Goal: Task Accomplishment & Management: Use online tool/utility

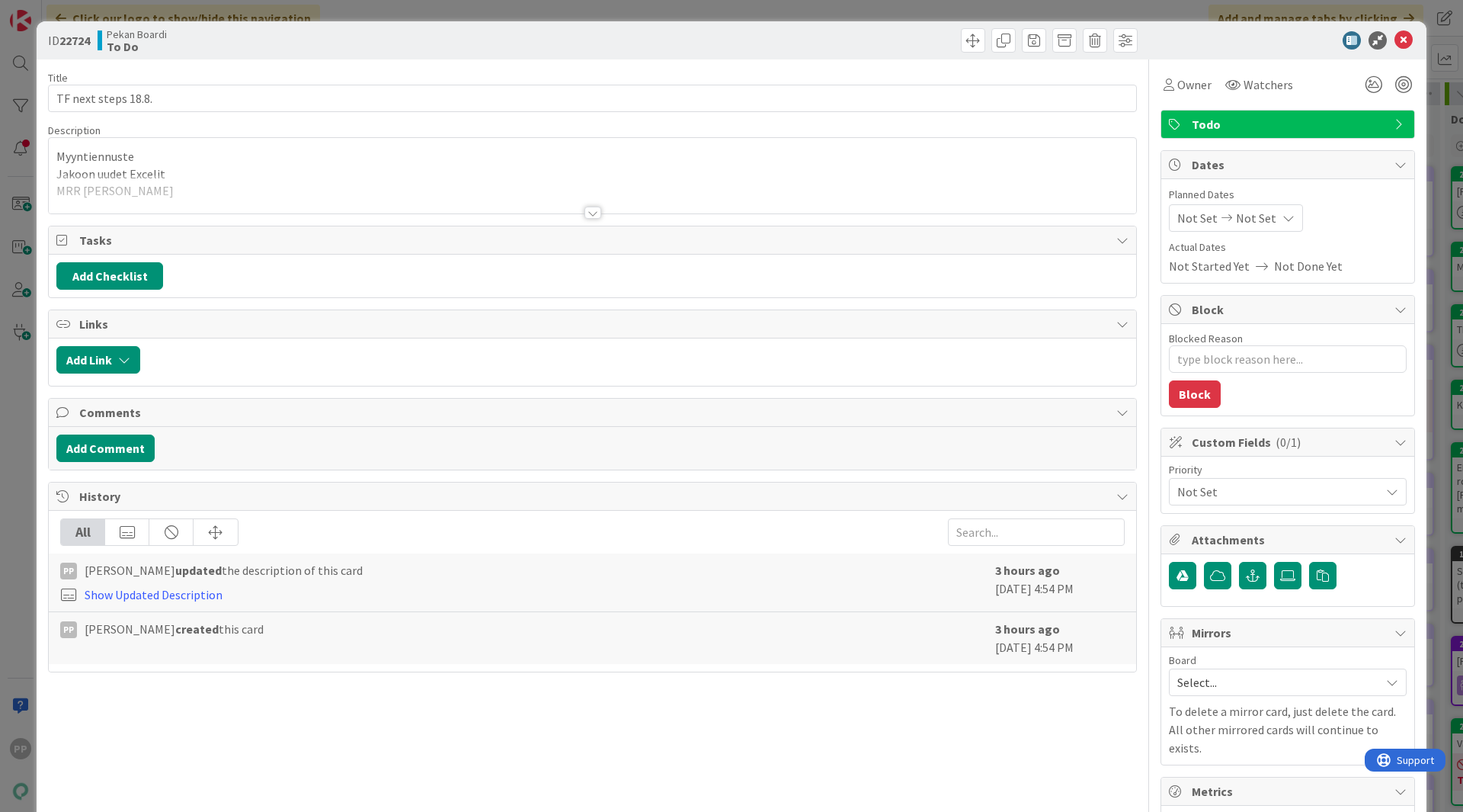
type textarea "x"
click at [380, 175] on div at bounding box center [593, 194] width 1087 height 39
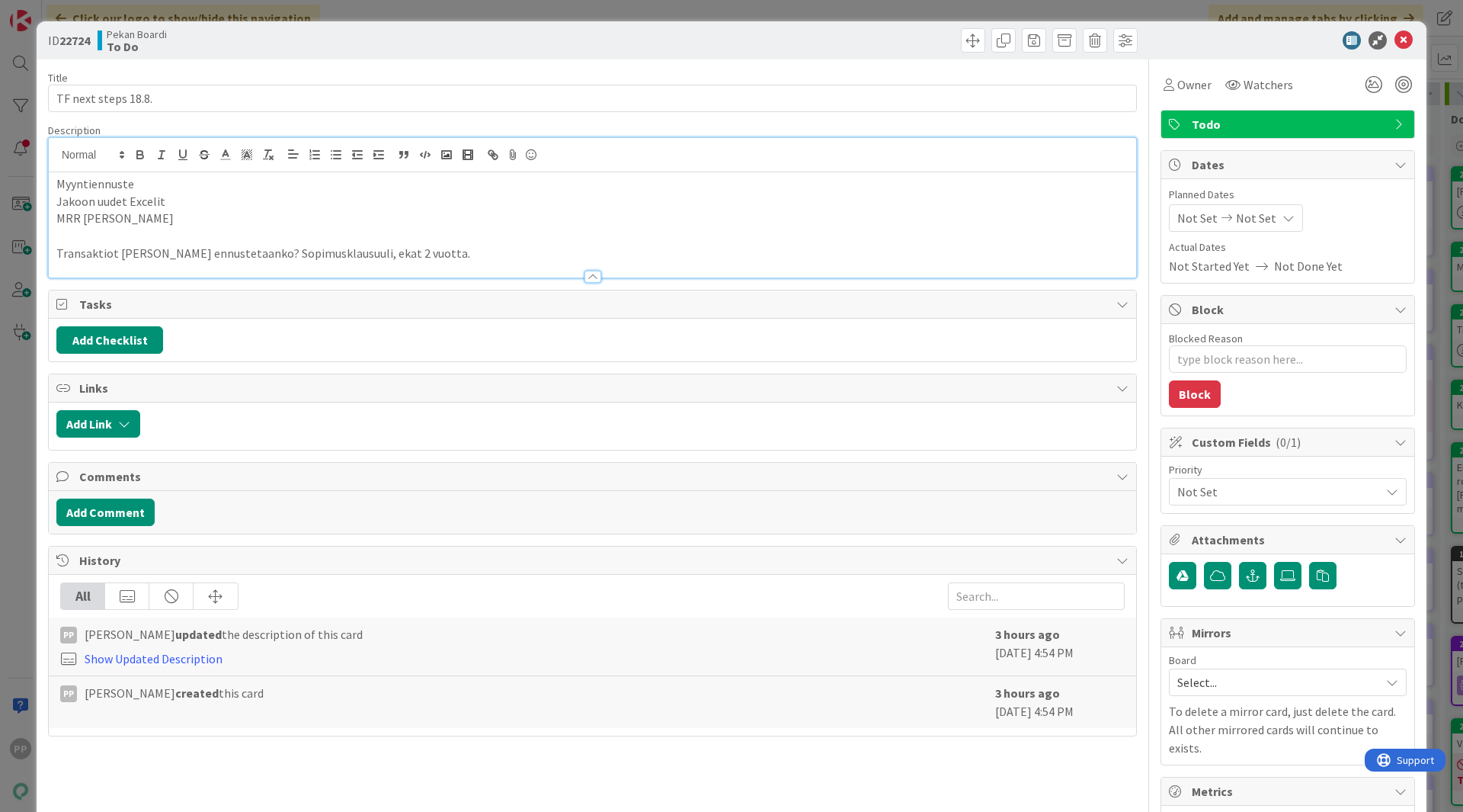
click at [420, 253] on p "Transaktiot [PERSON_NAME] ennustetaanko? Sopimusklausuuli, ekat 2 vuotta." at bounding box center [593, 253] width 1072 height 18
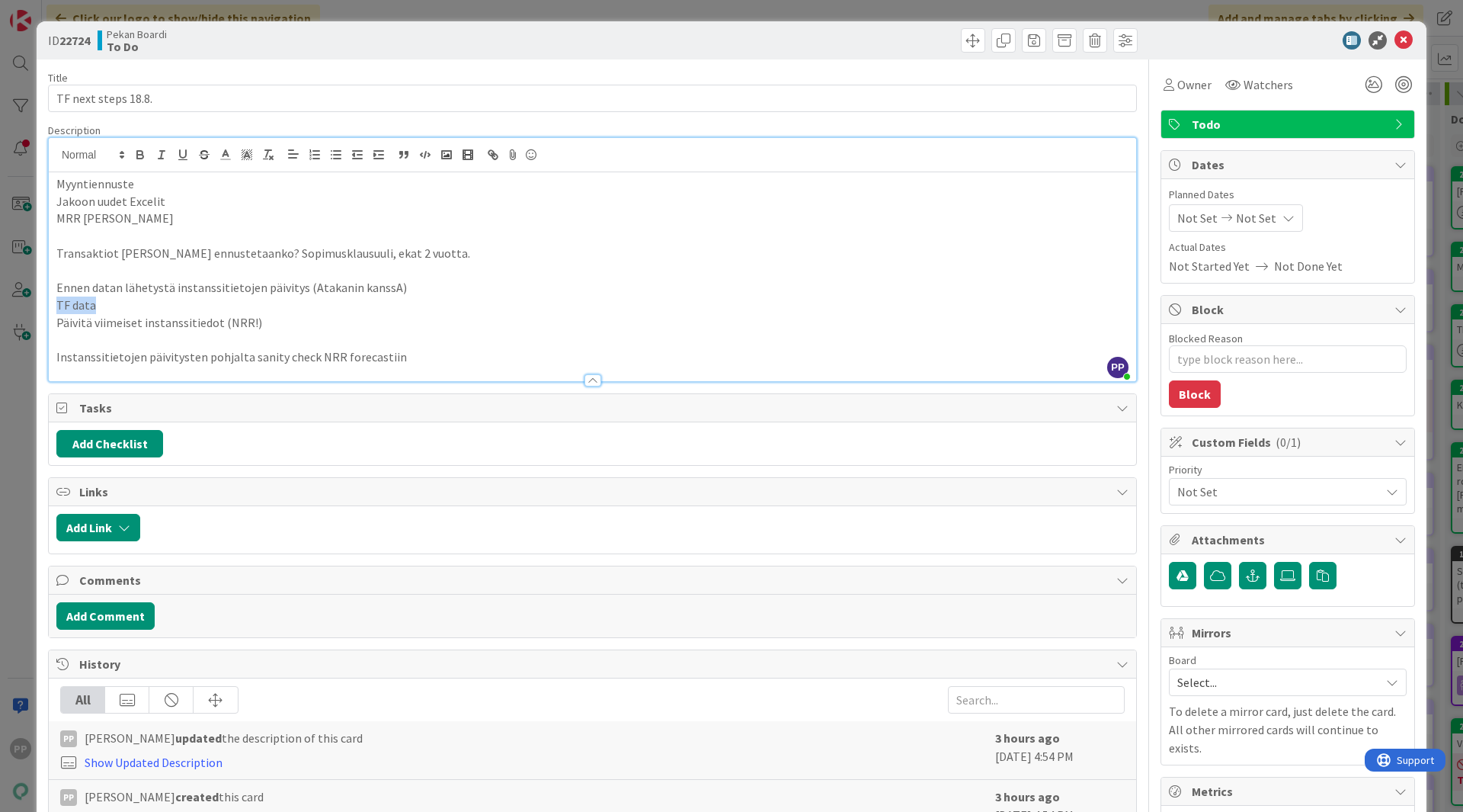
drag, startPoint x: 149, startPoint y: 304, endPoint x: 50, endPoint y: 301, distance: 99.0
click at [50, 301] on div "Myyntiennuste Jakoon uudet Excelit MRR fina Transaktiot kate ennustetaanko? Sop…" at bounding box center [593, 276] width 1087 height 208
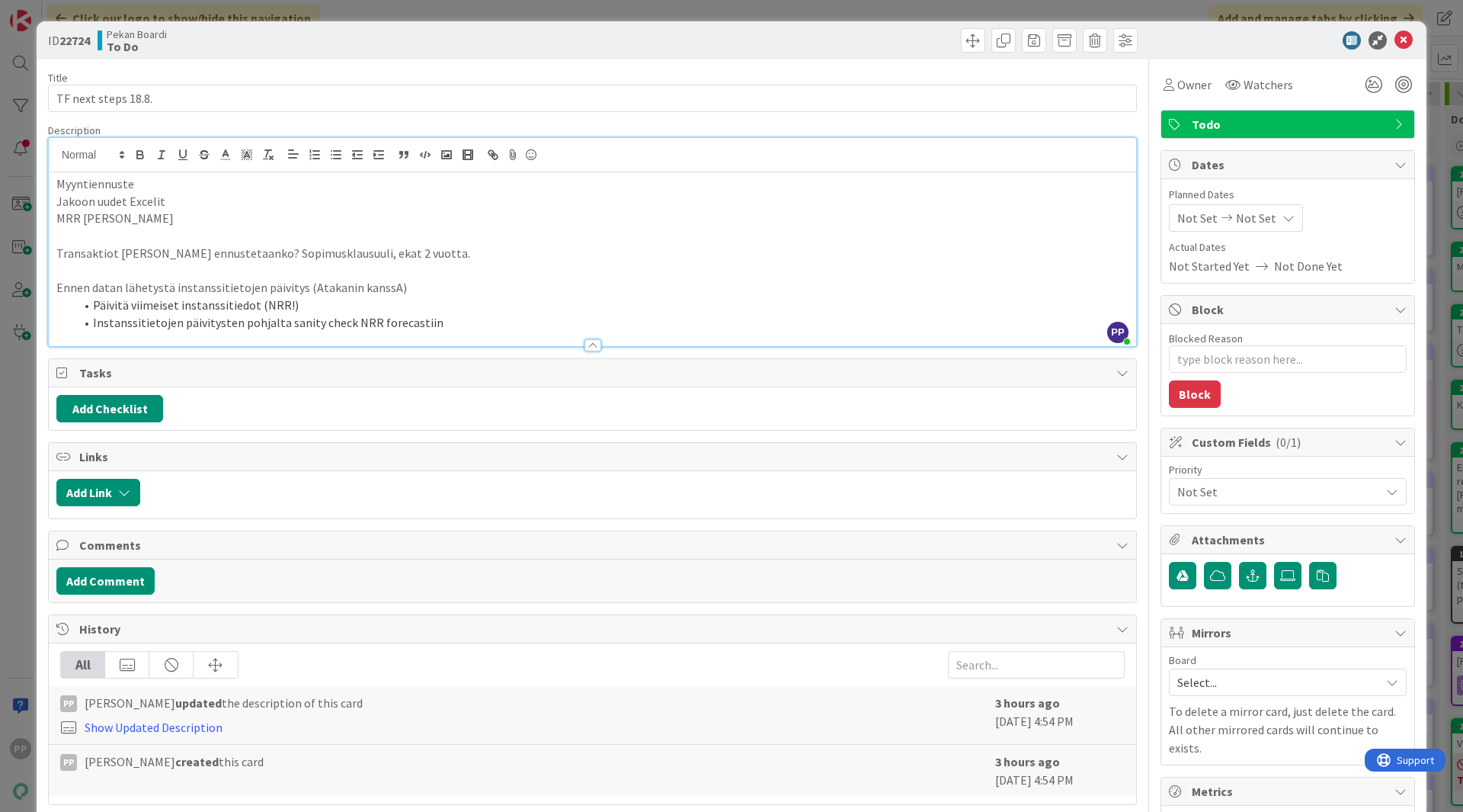
click at [457, 320] on li "Instanssitietojen päivitysten pohjalta sanity check NRR forecastiin" at bounding box center [601, 322] width 1054 height 18
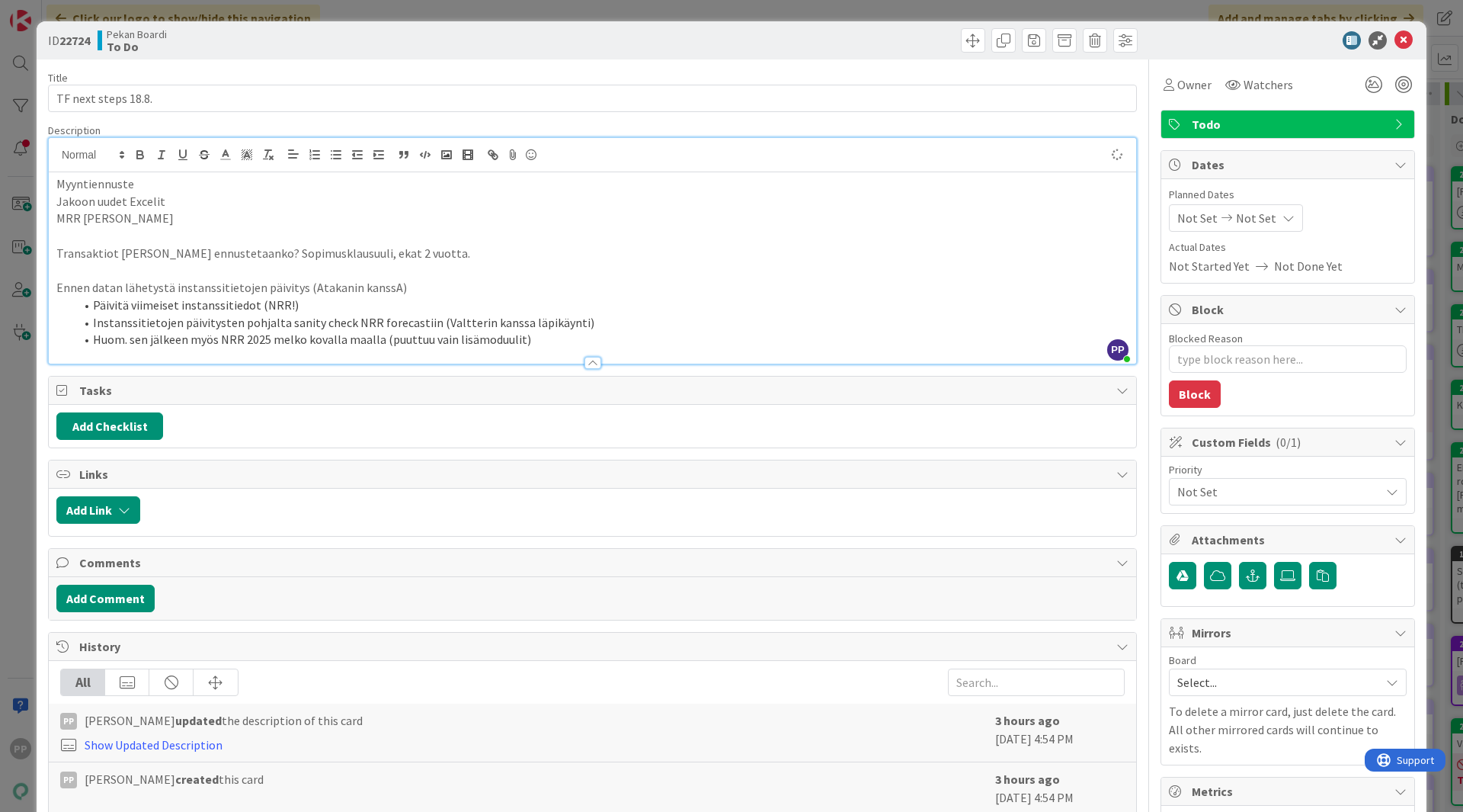
click at [534, 116] on div "Title 19 / 128 TF next steps 18.8. Description PP [PERSON_NAME] just joined Myy…" at bounding box center [593, 562] width 1089 height 1006
click at [530, 67] on div "Title 19 / 128 TF next steps 18.8. Description PP [PERSON_NAME] just joined Myy…" at bounding box center [593, 562] width 1089 height 1006
click at [471, 48] on div "Pekan Boardi To Do" at bounding box center [344, 40] width 491 height 24
click at [451, 72] on div "Title 19 / 128" at bounding box center [593, 78] width 1089 height 14
click at [436, 56] on div "ID 22724 Pekan Boardi To Do Title 19 / 128 TF next steps 18.8. Description PP […" at bounding box center [731, 549] width 1390 height 1055
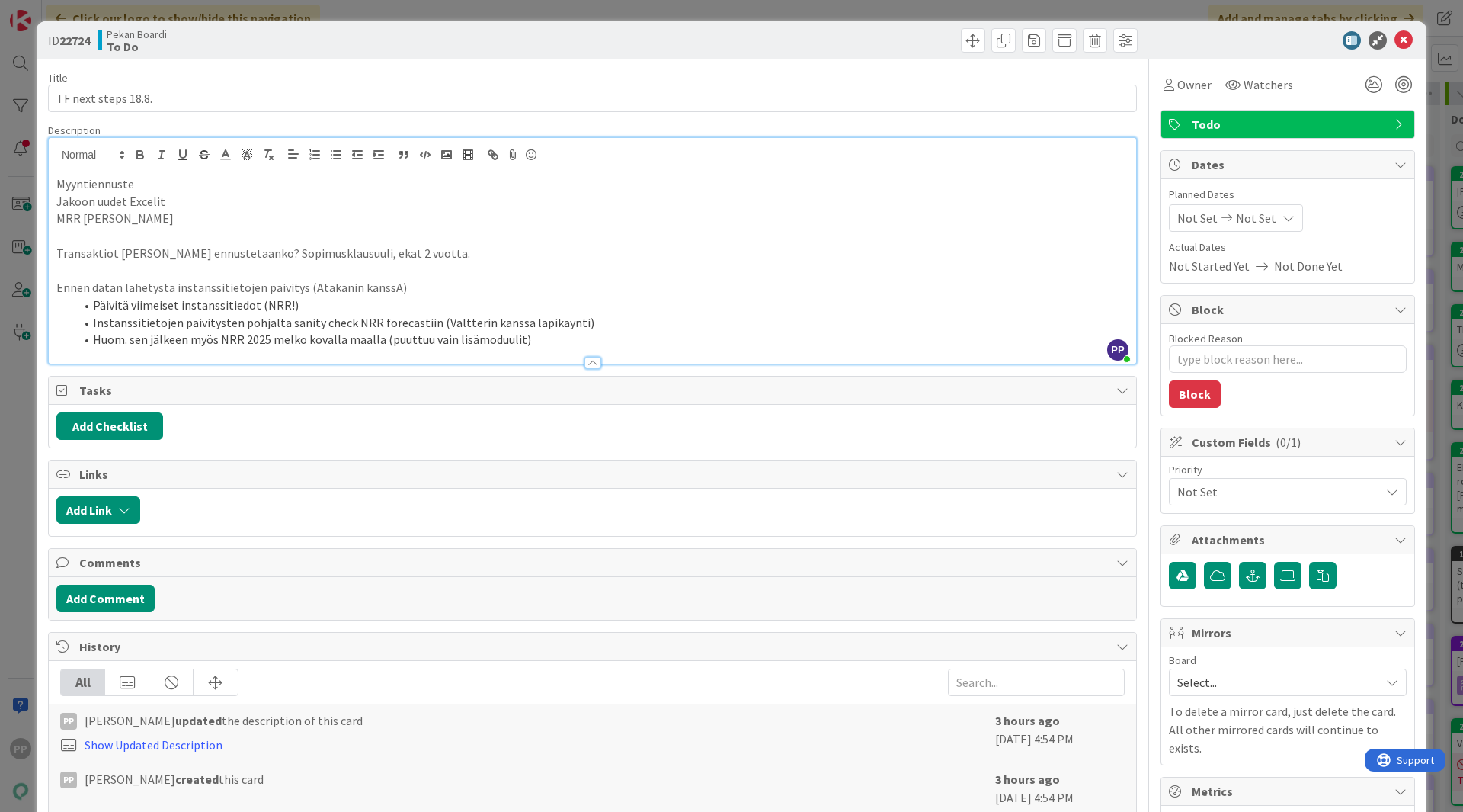
click at [419, 28] on div "Pekan Boardi To Do" at bounding box center [344, 40] width 491 height 24
click at [419, 16] on div "ID 22724 Pekan Boardi To Do Title 19 / 128 TF next steps 18.8. Description PP […" at bounding box center [731, 406] width 1463 height 812
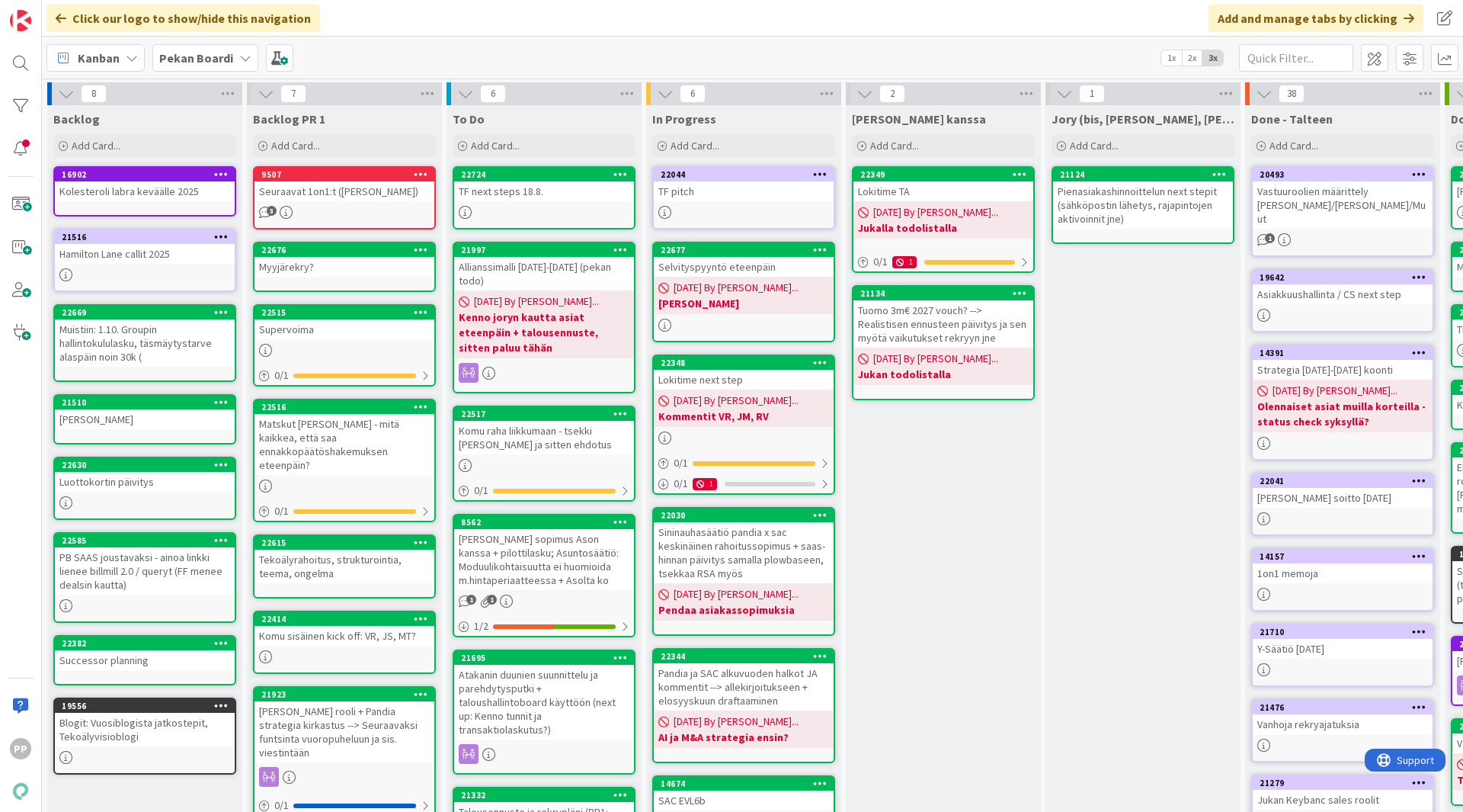
click at [545, 200] on div "TF next steps 18.8." at bounding box center [544, 191] width 180 height 19
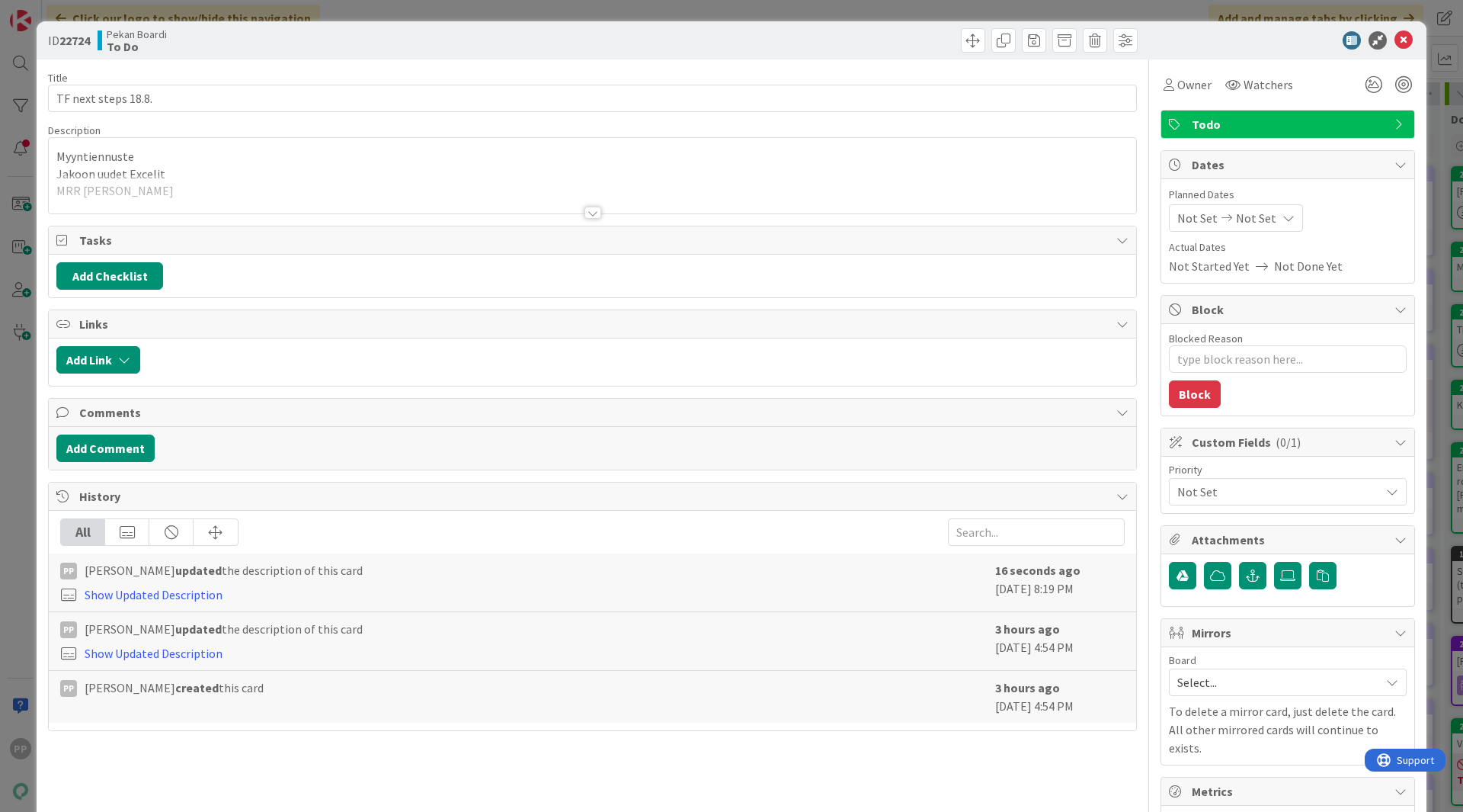
type textarea "x"
click at [371, 196] on div at bounding box center [593, 194] width 1087 height 39
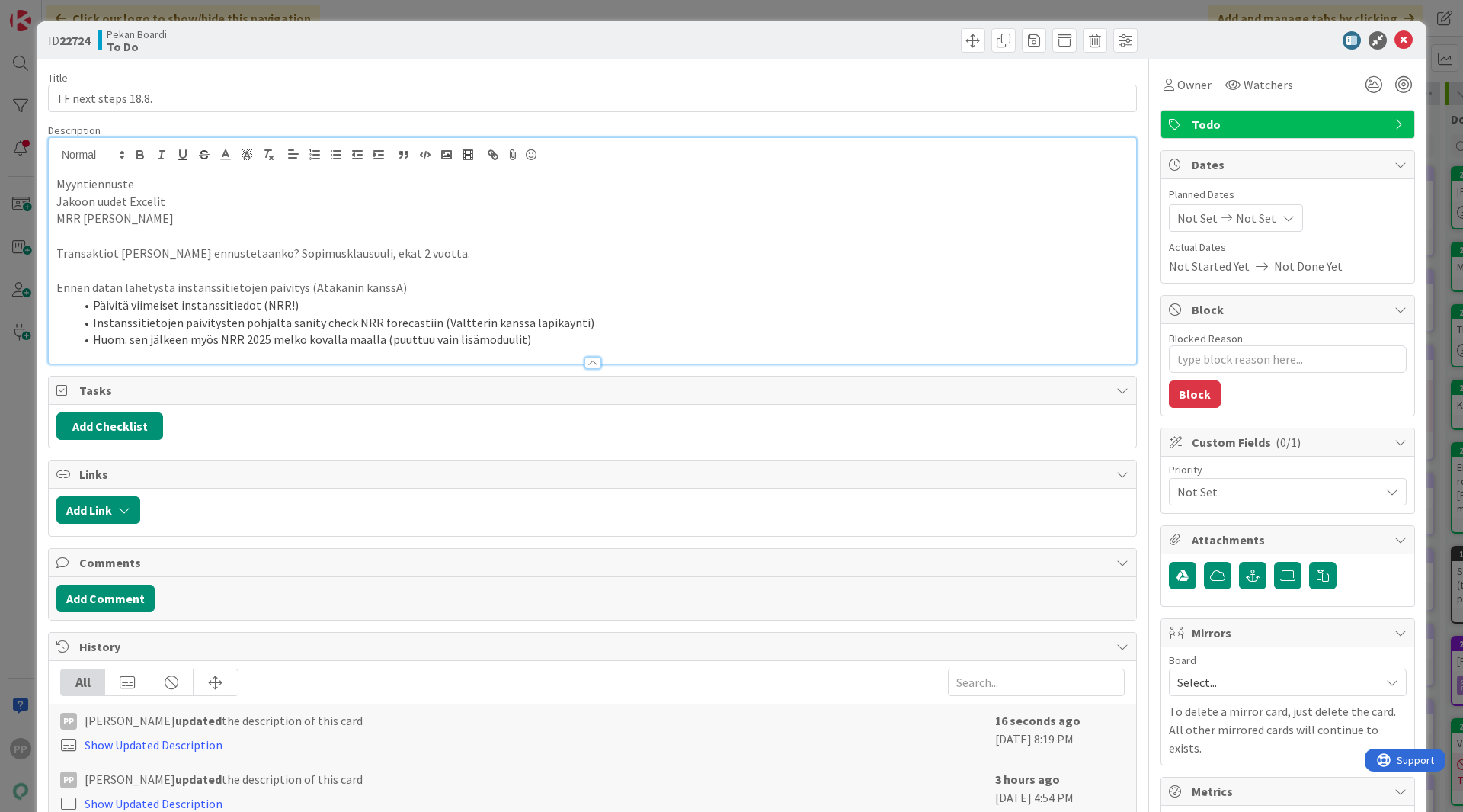
click at [532, 337] on li "Huom. sen jälkeen myös NRR 2025 melko kovalla maalla (puuttuu vain lisämoduulit)" at bounding box center [601, 339] width 1054 height 18
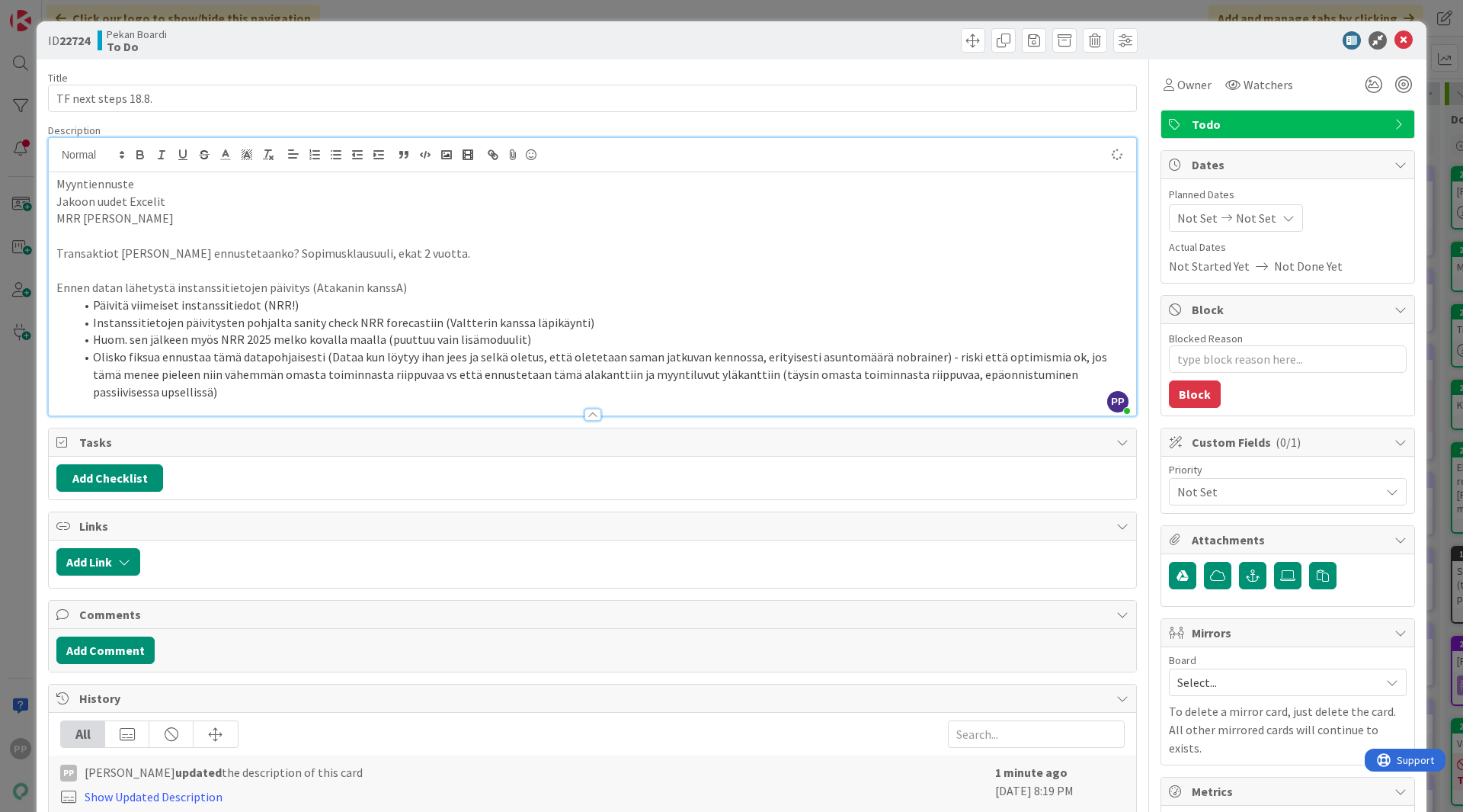
click at [498, 263] on p at bounding box center [593, 271] width 1072 height 18
type textarea "x"
click at [469, 247] on p "Transaktiot [PERSON_NAME] ennustetaanko? Sopimusklausuuli, ekat 2 vuotta." at bounding box center [593, 253] width 1072 height 18
click at [476, 225] on div "Myyntiennuste Jakoon uudet Excelit MRR fina Transaktiot kate ennustetaanko? Sop…" at bounding box center [593, 294] width 1087 height 243
click at [584, 35] on div "ID 22724 Pekan Boardi To Do" at bounding box center [593, 40] width 1090 height 24
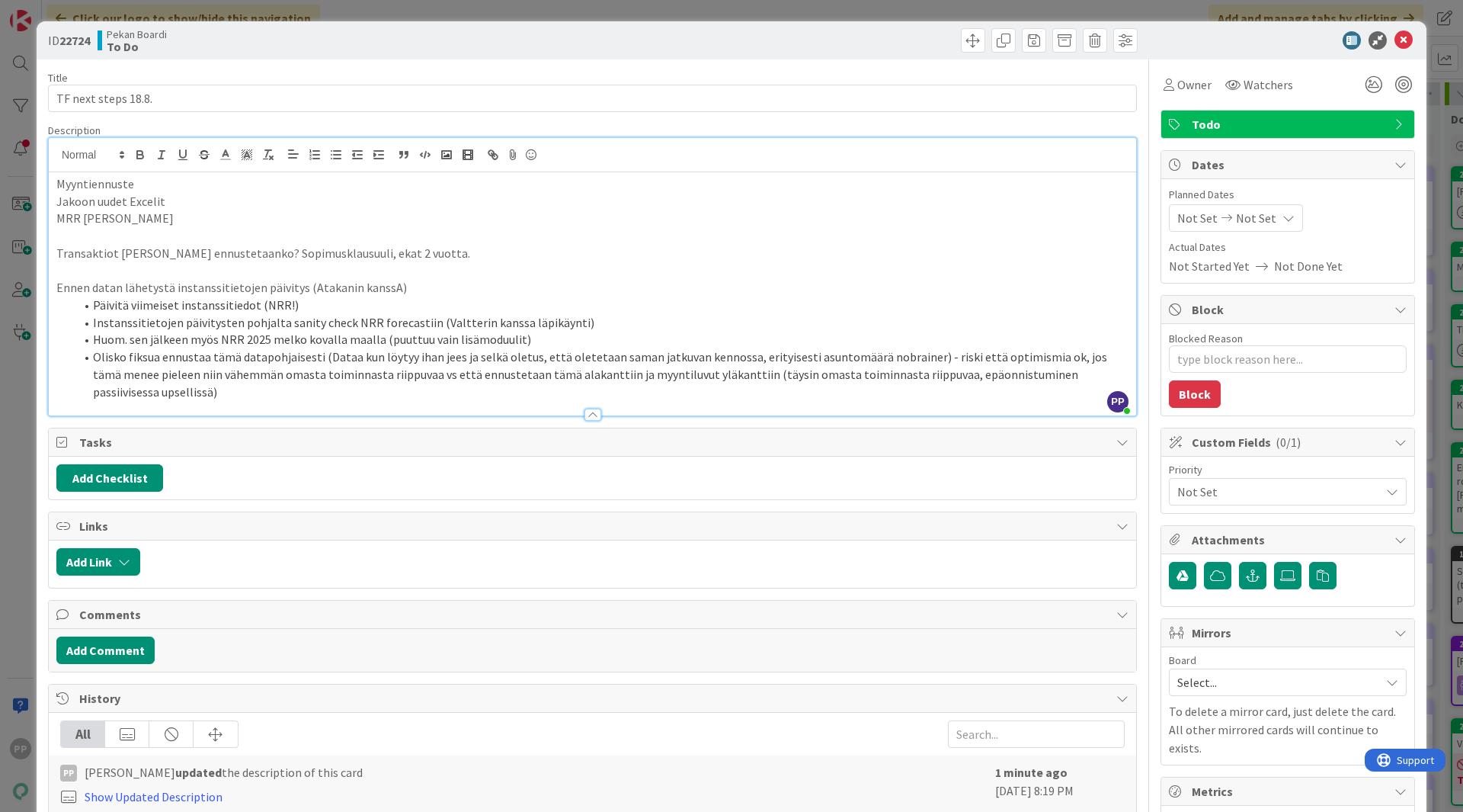
click at [584, 8] on div "ID 22724 Pekan Boardi To Do Title 19 / 128 TF next steps 18.8. Description PP […" at bounding box center [731, 406] width 1463 height 812
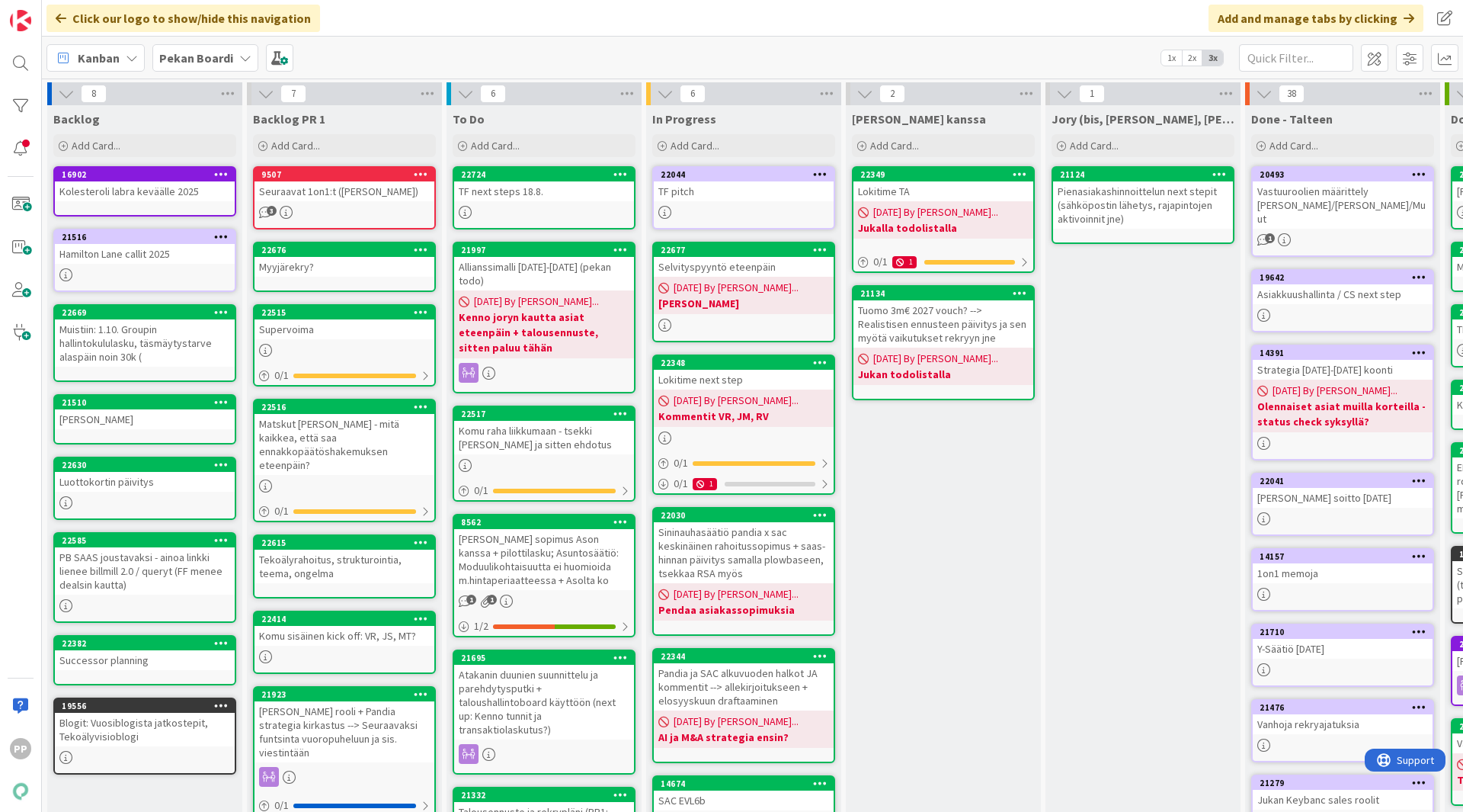
click at [846, 331] on div "[PERSON_NAME] kanssa Add Card... 22349 Lokitime TA [DATE] By [PERSON_NAME]... J…" at bounding box center [943, 592] width 195 height 972
click at [908, 511] on div "[PERSON_NAME] kanssa Add Card... 22349 Lokitime TA [DATE] By [PERSON_NAME]... J…" at bounding box center [943, 592] width 195 height 972
click at [1013, 600] on div "[PERSON_NAME] kanssa Add Card... 22349 Lokitime TA [DATE] By [PERSON_NAME]... J…" at bounding box center [943, 592] width 195 height 972
